Goal: Task Accomplishment & Management: Manage account settings

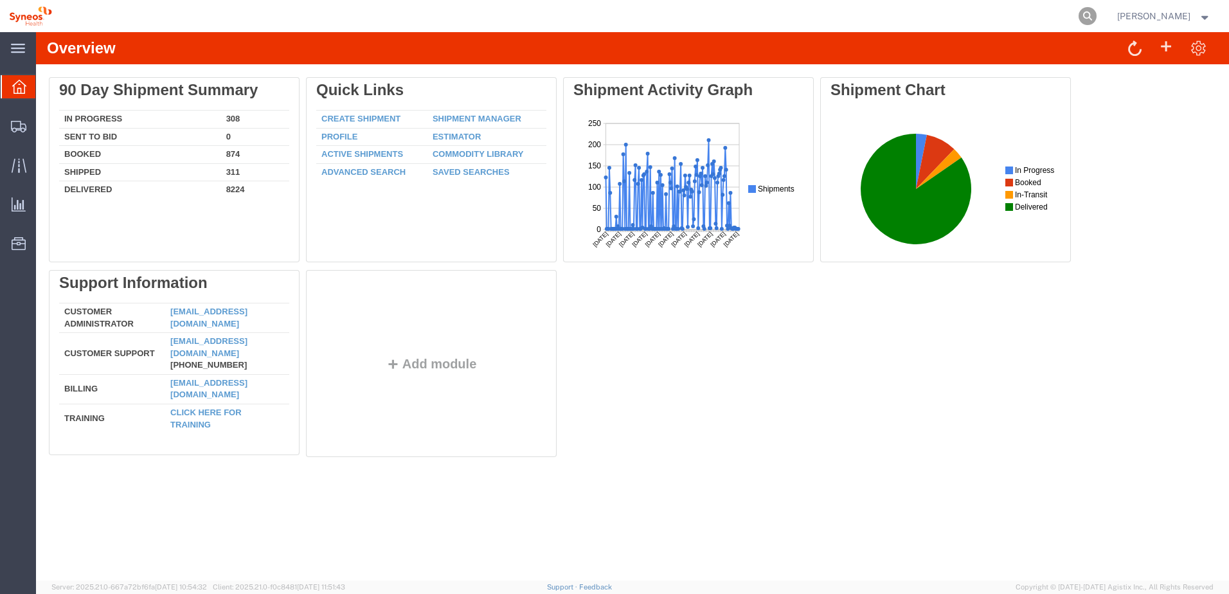
click at [1097, 13] on icon at bounding box center [1088, 16] width 18 height 18
click at [885, 14] on input "search" at bounding box center [883, 16] width 391 height 31
paste input "57108345"
type input "57108345"
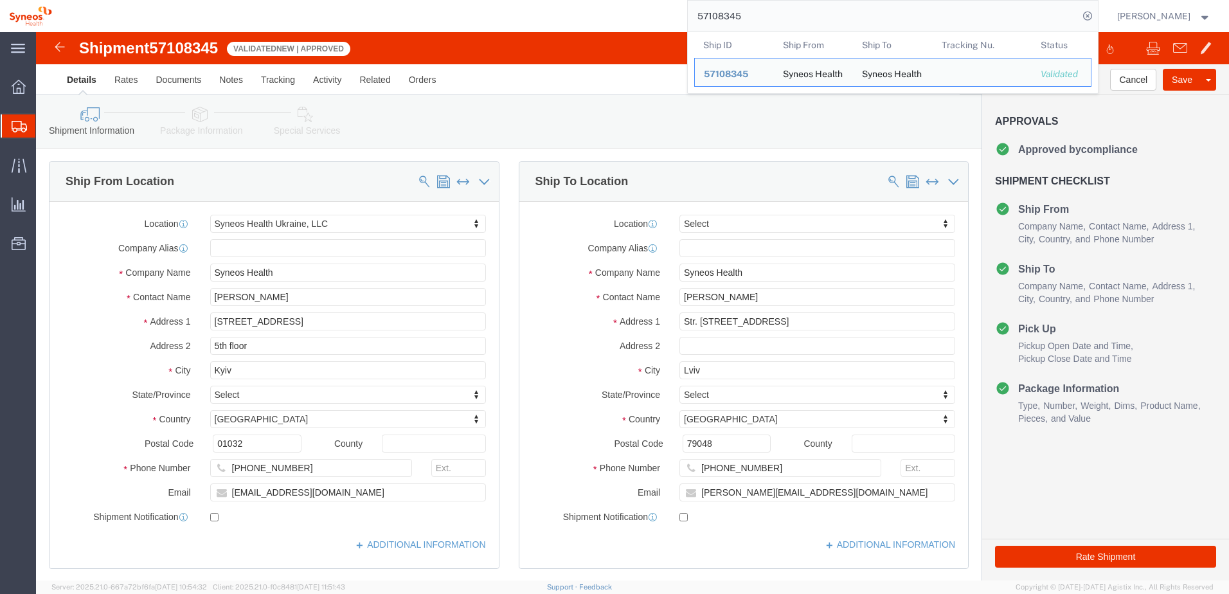
select select "66391"
select select
click at [764, 17] on input "57108345" at bounding box center [883, 16] width 391 height 31
click link "Notes"
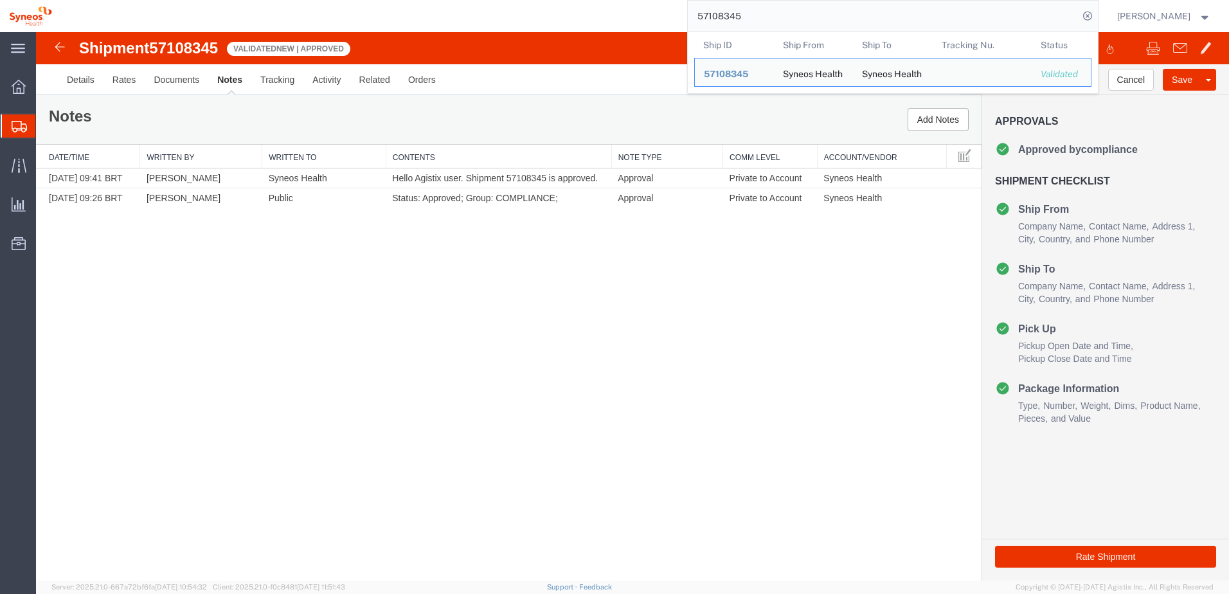
drag, startPoint x: 823, startPoint y: 15, endPoint x: 553, endPoint y: 15, distance: 270.0
click at [553, 15] on div "57108345 Ship ID Ship From Ship To Tracking Nu. Status Ship ID 57108345 Ship Fr…" at bounding box center [580, 16] width 1038 height 32
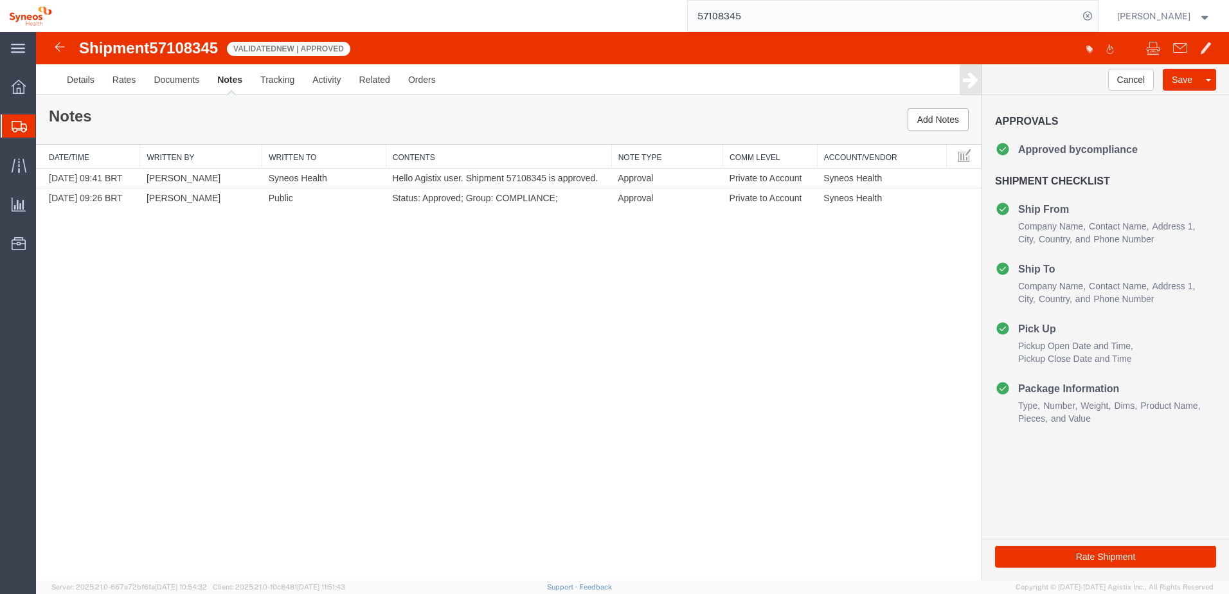
paste input "839"
type input "57108839"
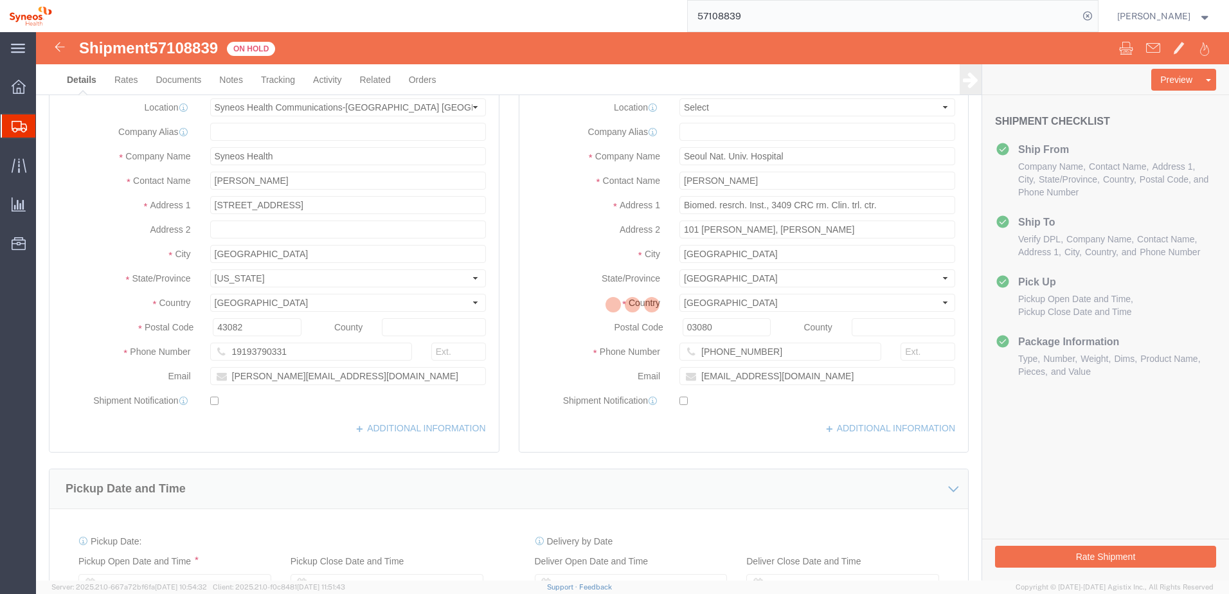
select select "59458"
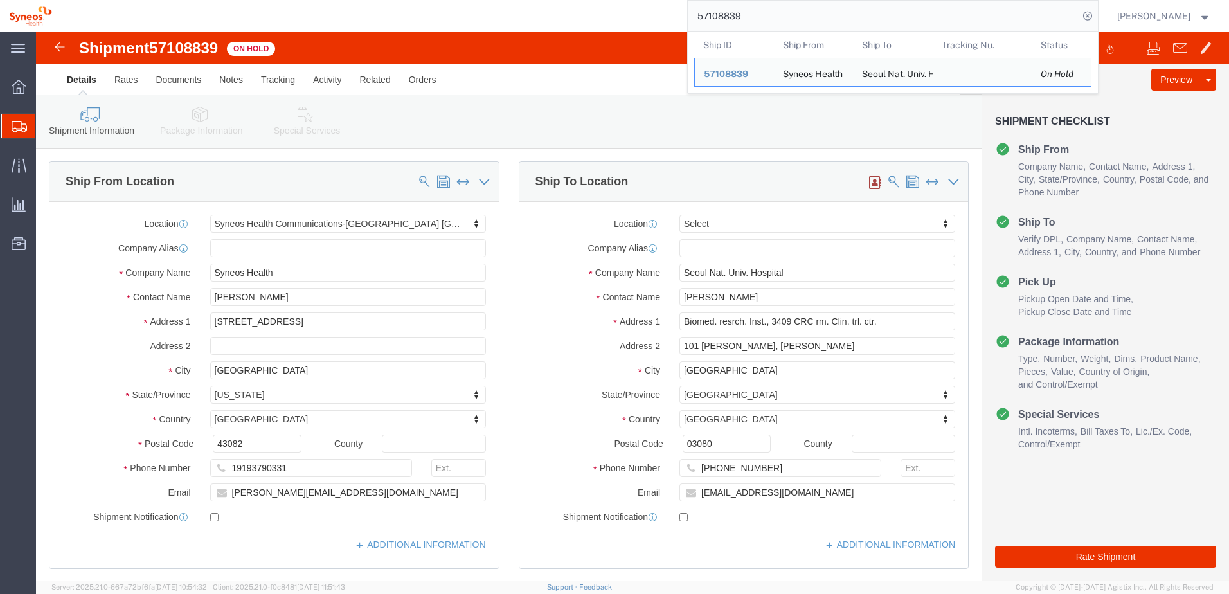
click div "Shipment 57108839 On Hold"
drag, startPoint x: 778, startPoint y: 21, endPoint x: 718, endPoint y: 10, distance: 60.7
click at [718, 10] on input "57108839" at bounding box center [883, 16] width 391 height 31
click at [769, 23] on input "57108839" at bounding box center [883, 16] width 391 height 31
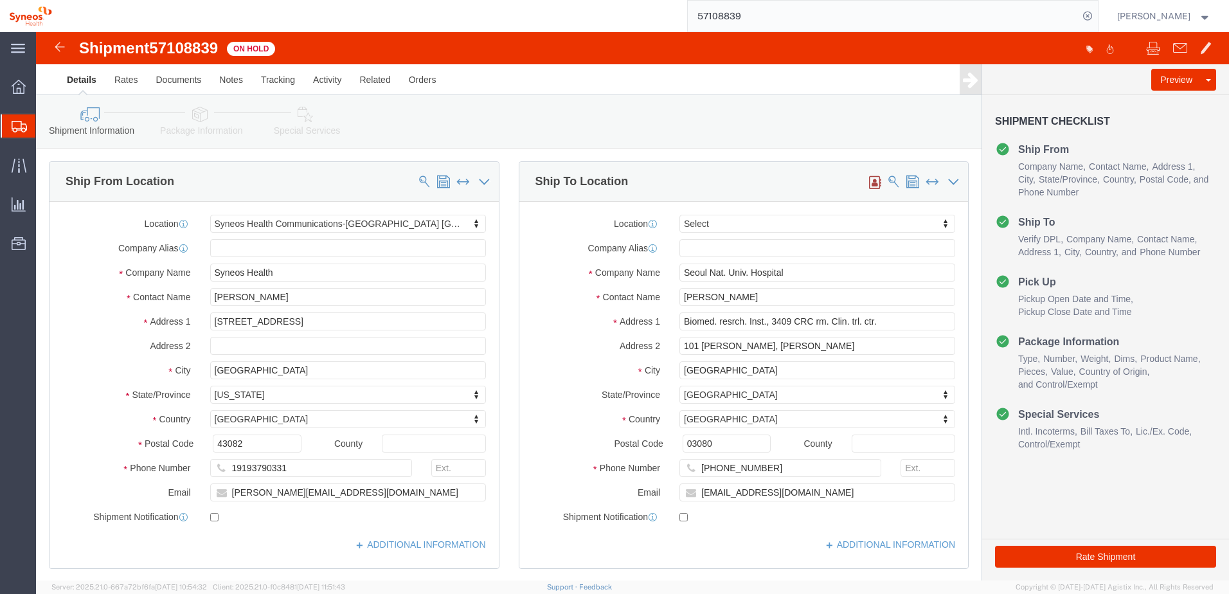
click div "Shipment Information Package Information Special Services"
drag, startPoint x: 183, startPoint y: 17, endPoint x: 42, endPoint y: 14, distance: 140.8
click div "Shipment 57108839 On Hold"
copy h1 "Shipment 57108839"
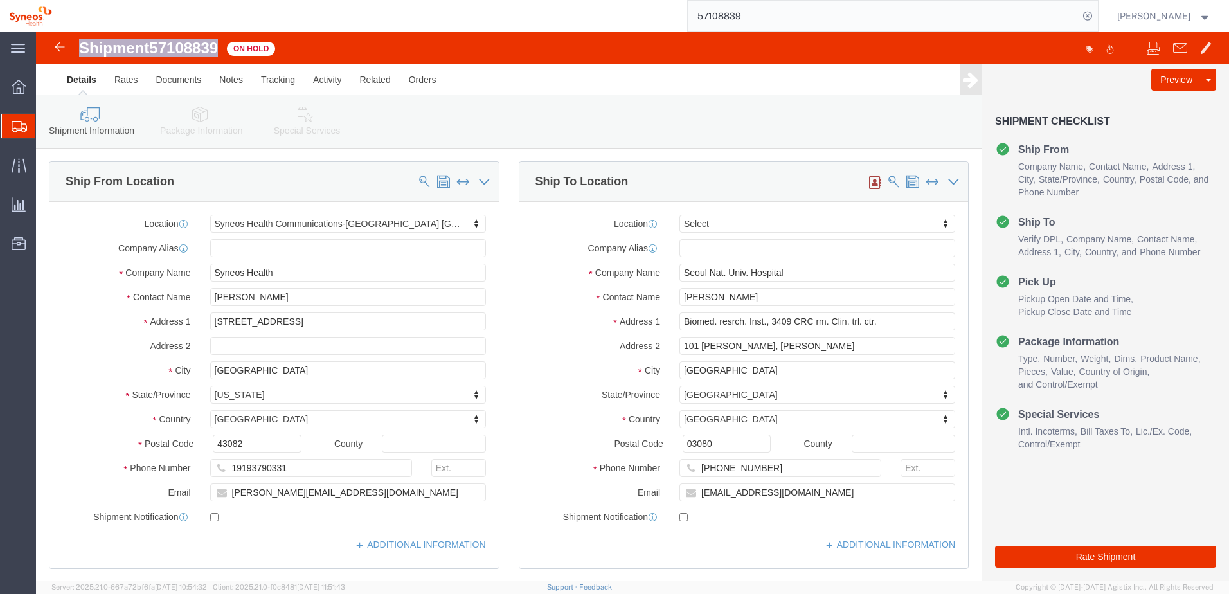
click h1 "Shipment 57108839"
click span "57108839"
click link "Package Information"
click div
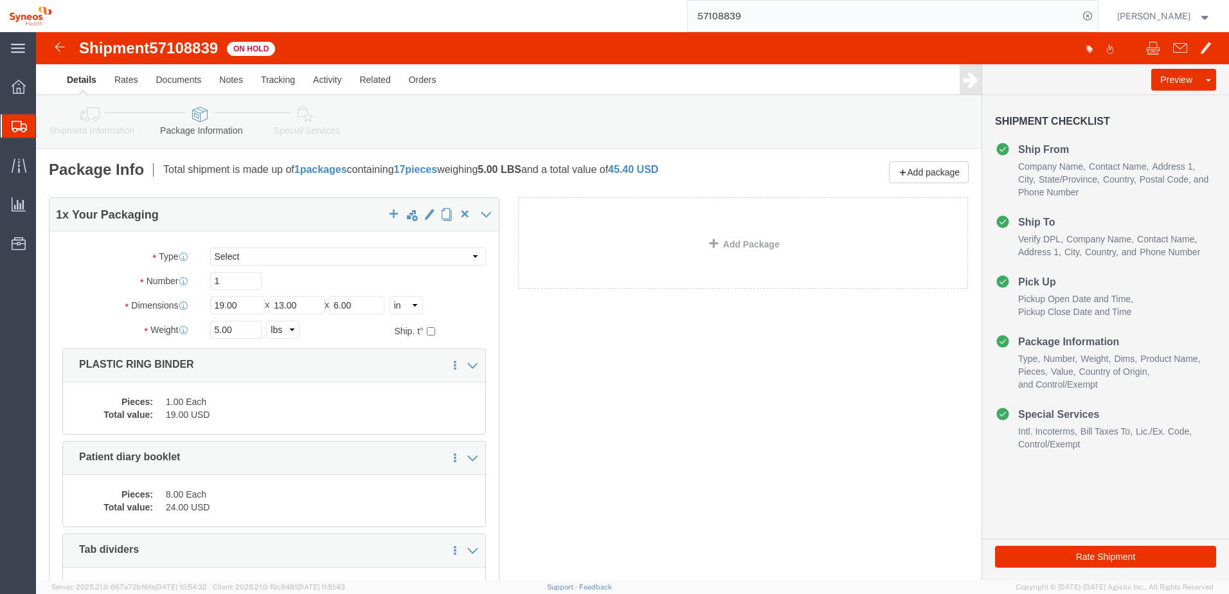
click span "57108839"
drag, startPoint x: 185, startPoint y: 10, endPoint x: 43, endPoint y: 10, distance: 142.1
click h1 "Shipment 57108839"
copy h1 "Shipment 57108839"
click div "1 x Your Packaging Package Type Select Bale(s) Basket(s) Bolt(s) Bottle(s) Buck…"
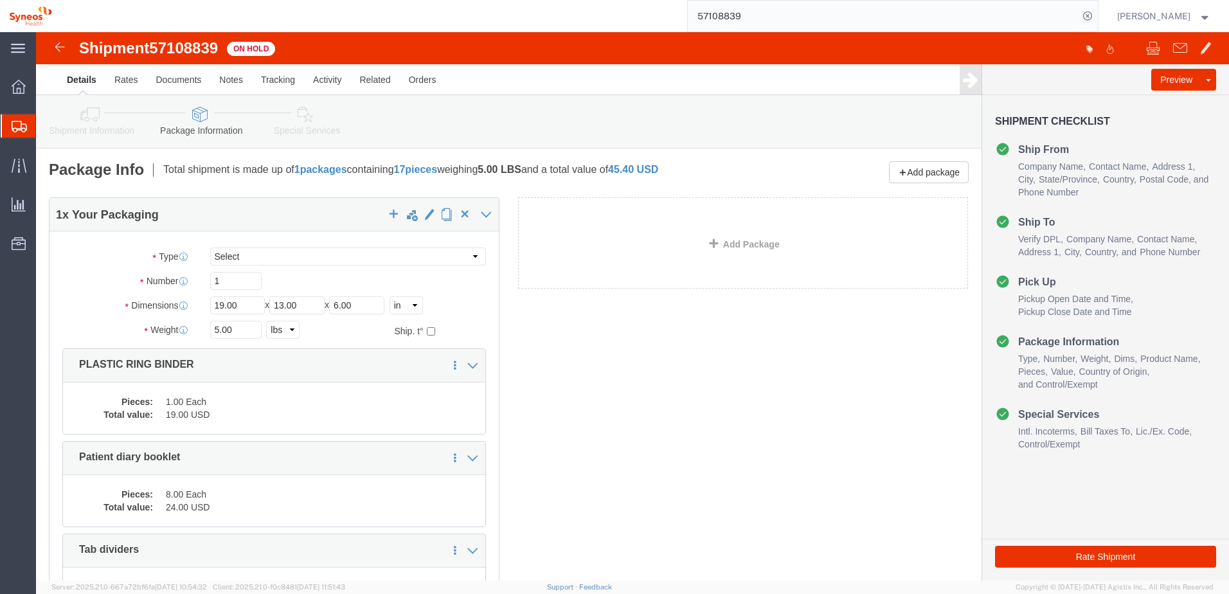
click link "Shipment Information"
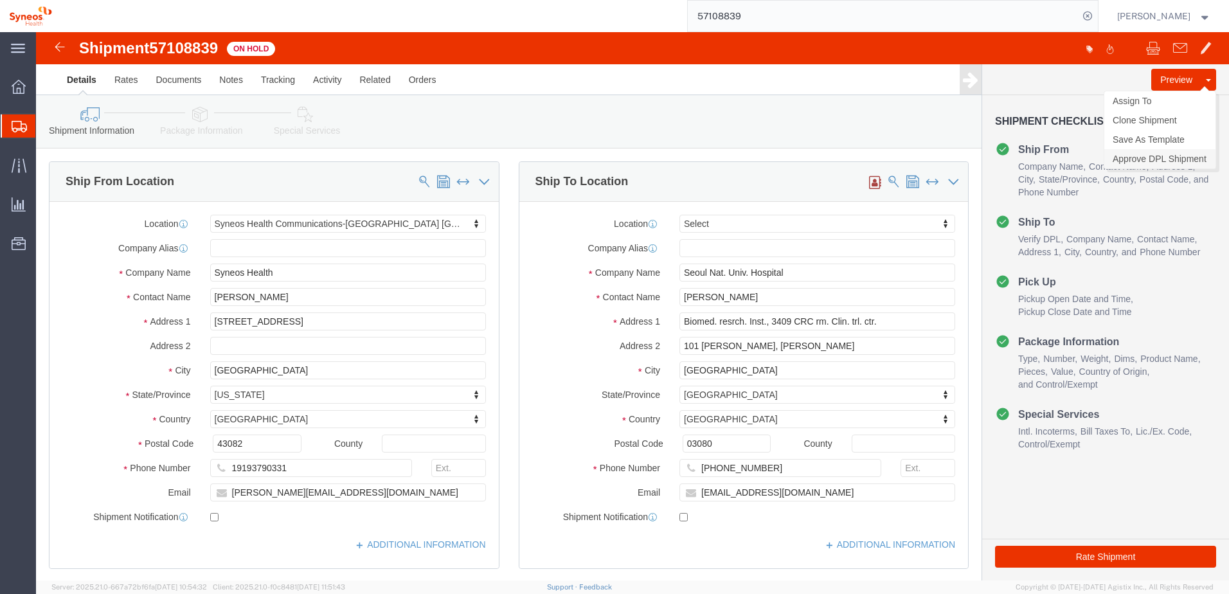
click link "Approve DPL Shipment"
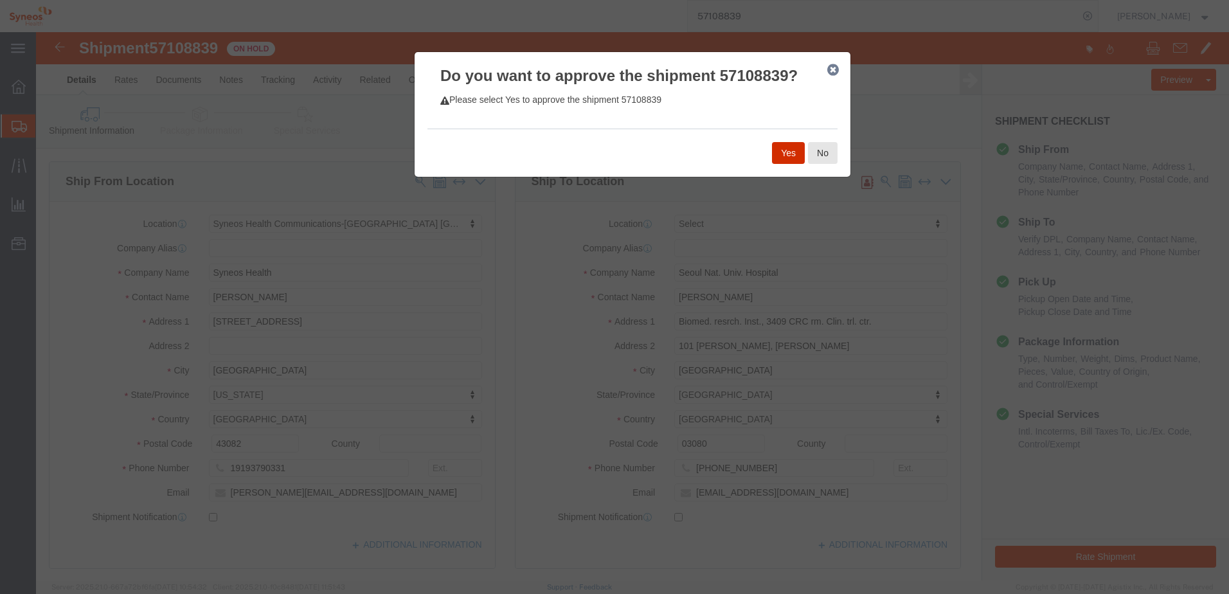
click button "Yes"
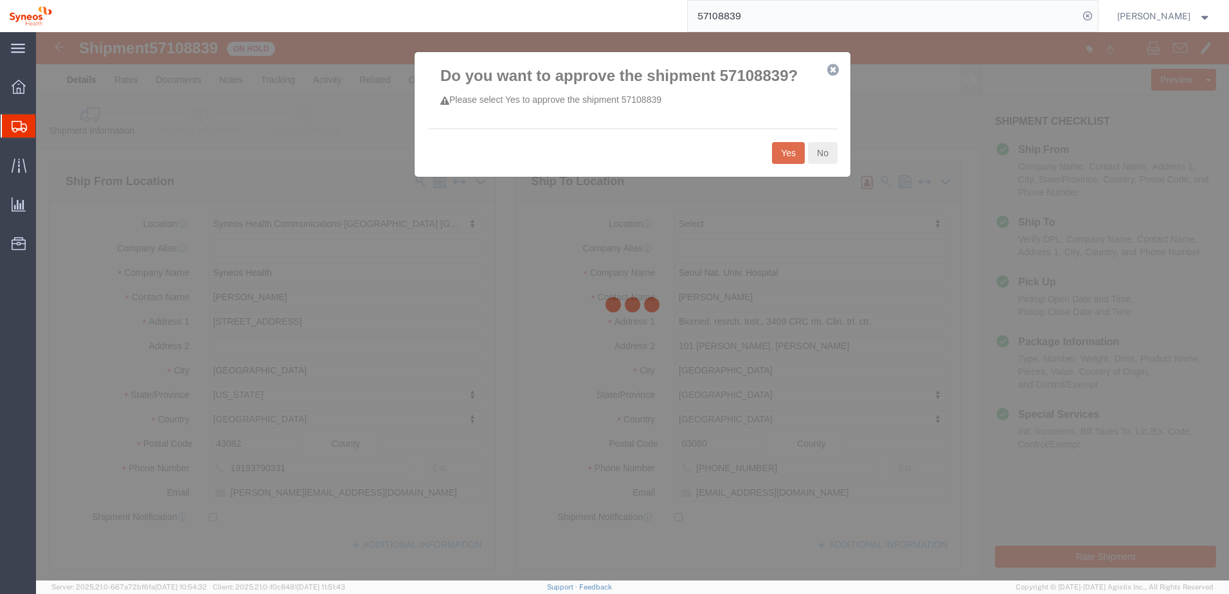
select select "59458"
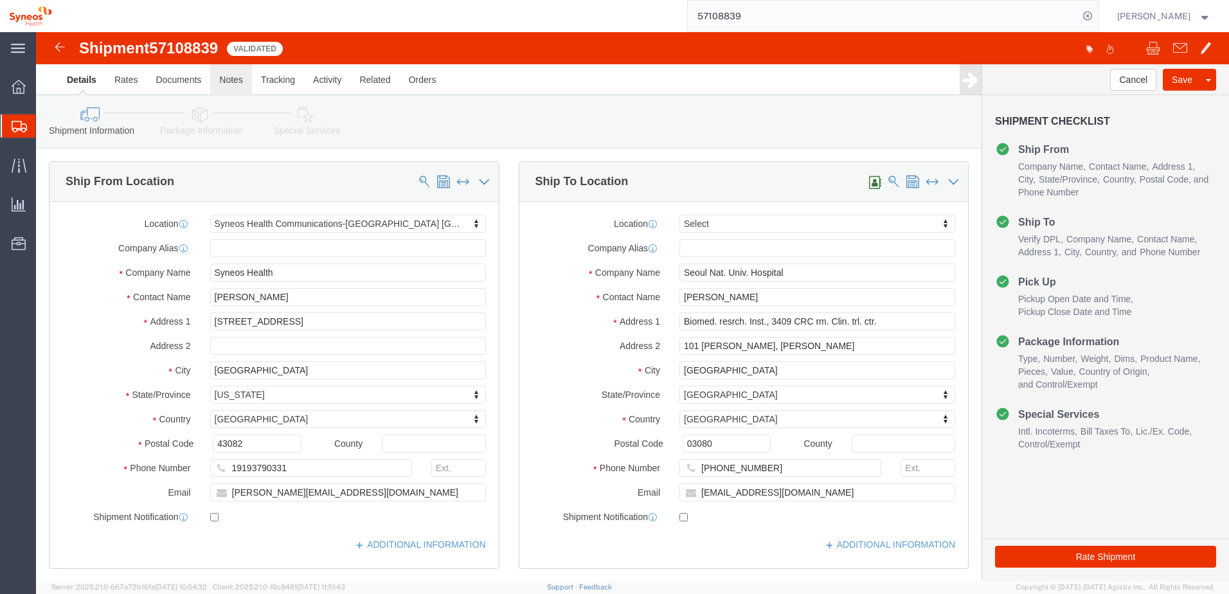
click link "Notes"
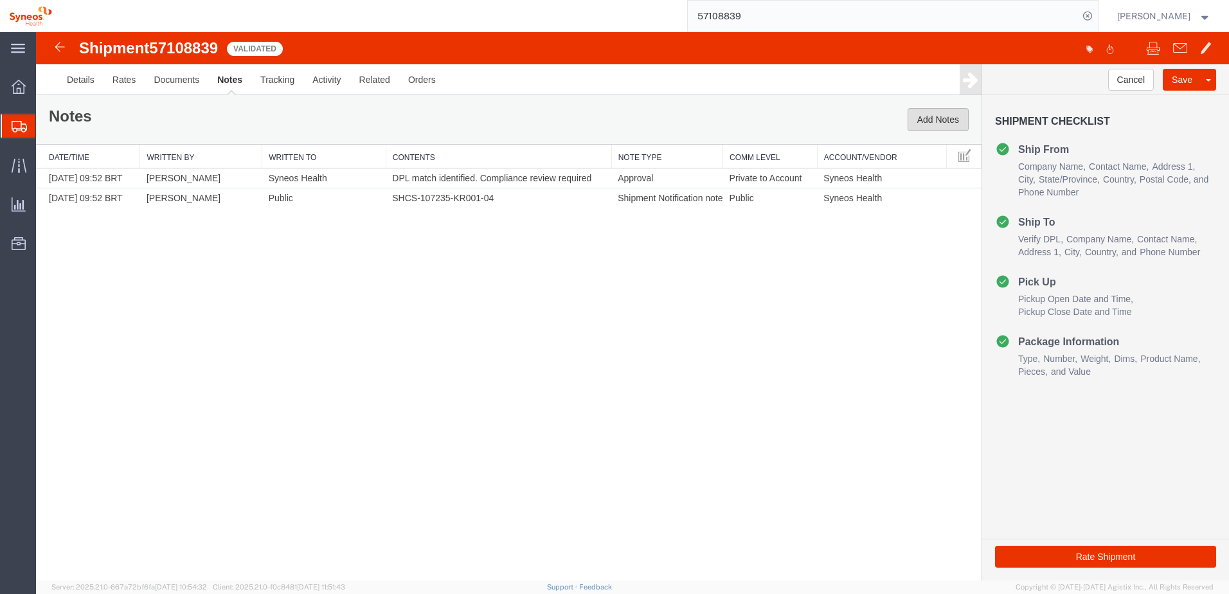
click at [927, 122] on button "Add Notes" at bounding box center [938, 119] width 61 height 23
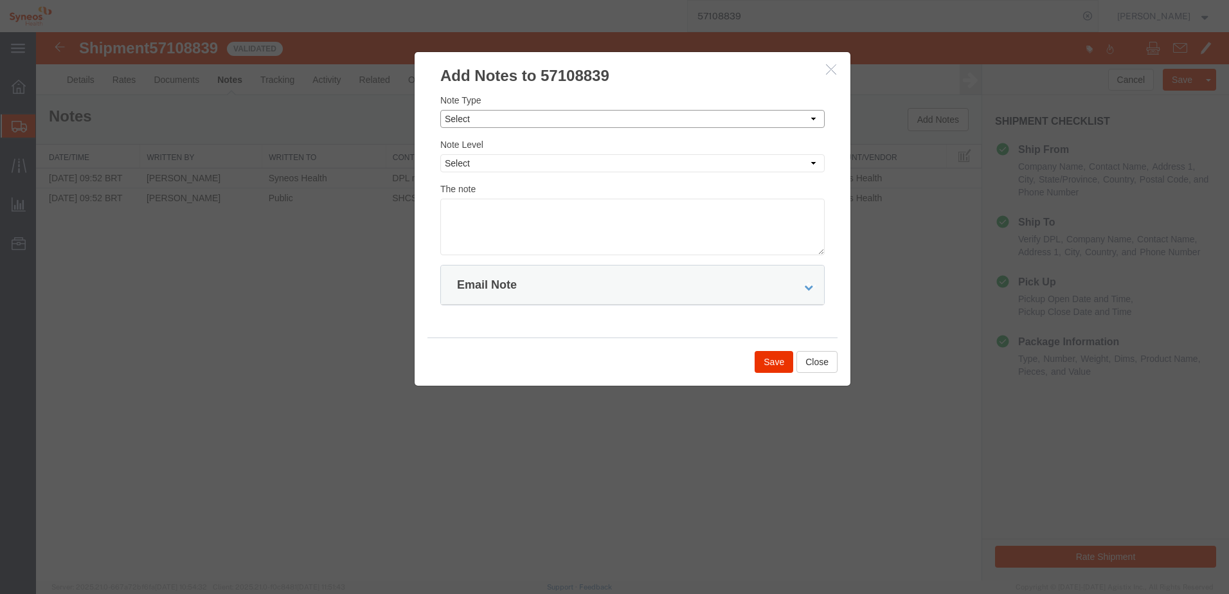
click at [555, 115] on select "Select Approval Bid Notes Carrier Change Notes Claim Notes Content Hazmat Notes…" at bounding box center [632, 119] width 384 height 18
select select "APPROVAL"
click at [440, 110] on select "Select Approval Bid Notes Carrier Change Notes Claim Notes Content Hazmat Notes…" at bounding box center [632, 119] width 384 height 18
click at [496, 159] on select "Select Private to Account Private to Vendor Public" at bounding box center [632, 163] width 384 height 18
select select "PRIVATE_TO_ACCOUNT"
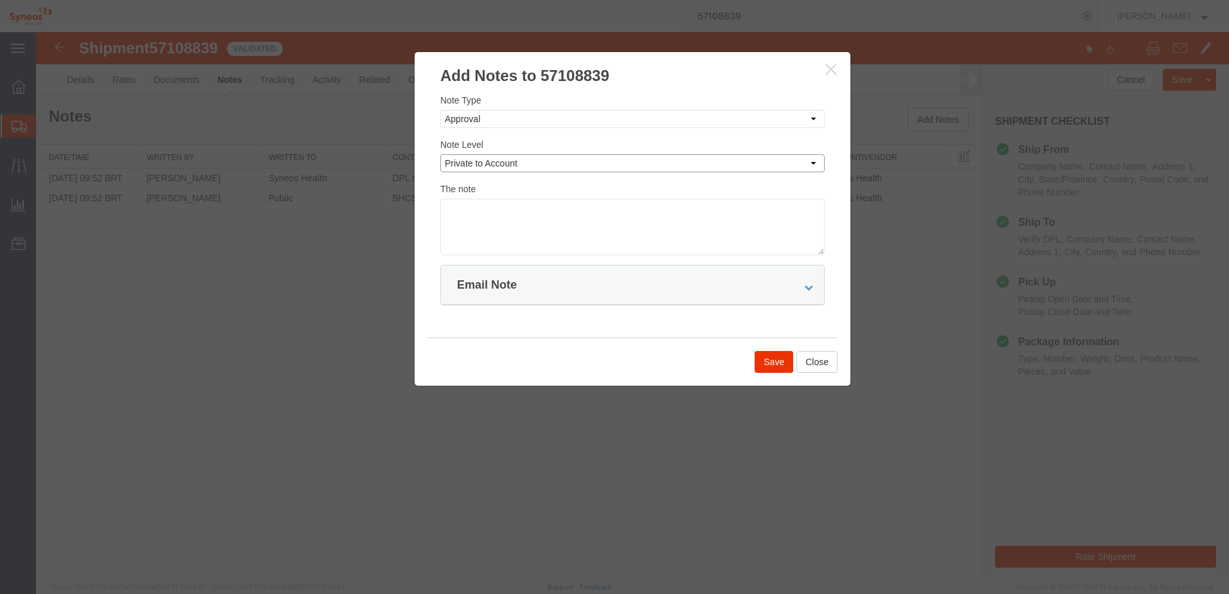
click at [440, 154] on select "Select Private to Account Private to Vendor Public" at bounding box center [632, 163] width 384 height 18
click at [483, 204] on textarea at bounding box center [632, 227] width 384 height 57
type textarea "Hello Agistix user. Shipment 57108839 is approved."
click at [764, 361] on button "Save" at bounding box center [774, 362] width 39 height 22
